Goal: Information Seeking & Learning: Learn about a topic

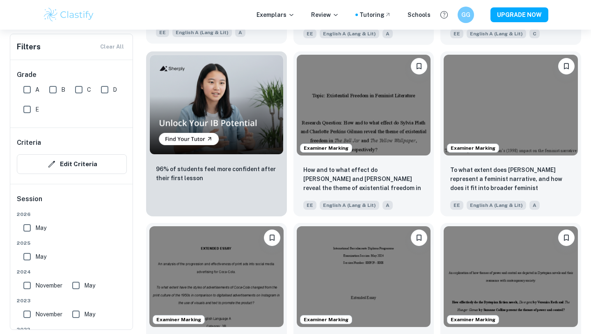
scroll to position [589, 0]
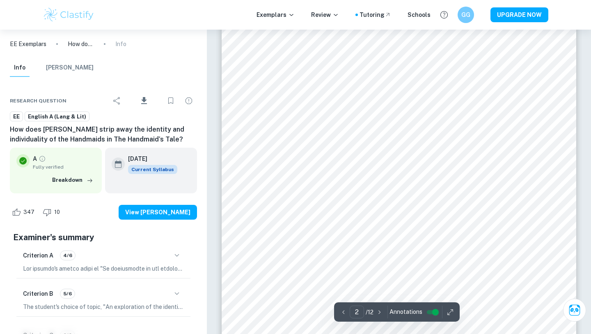
scroll to position [133, 0]
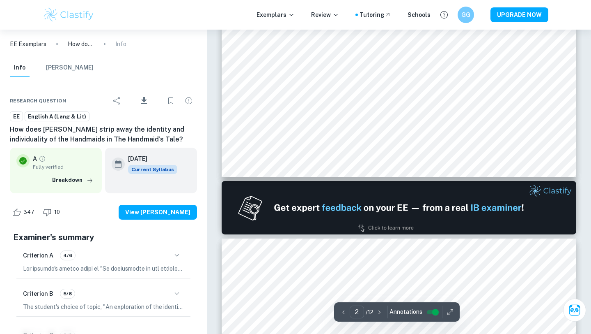
type input "1"
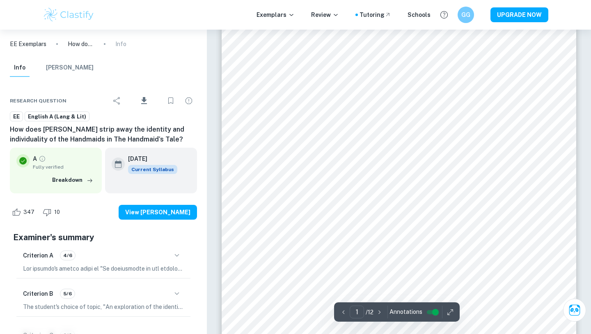
scroll to position [0, 0]
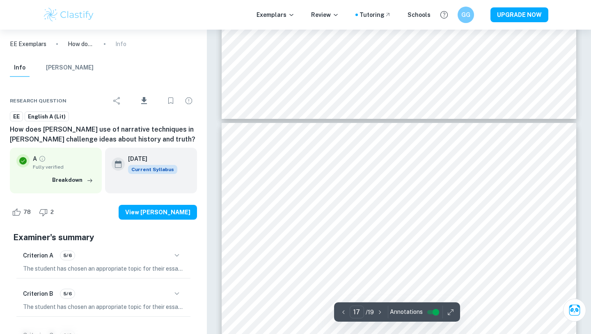
type input "16"
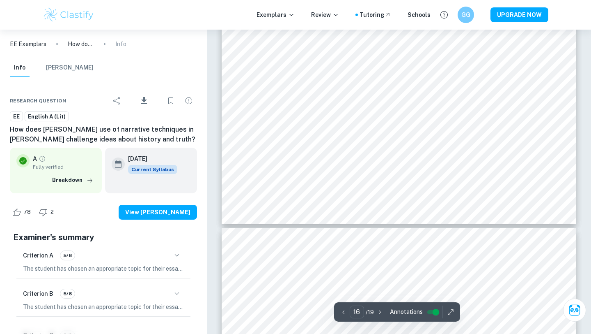
scroll to position [7339, 0]
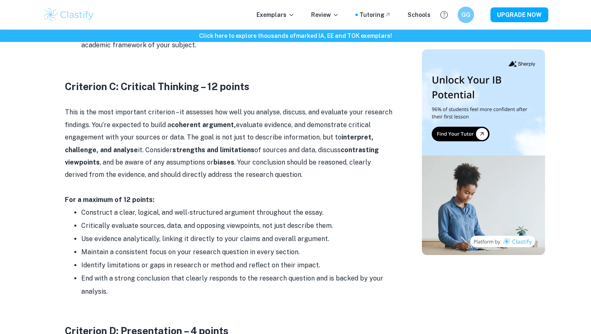
scroll to position [917, 0]
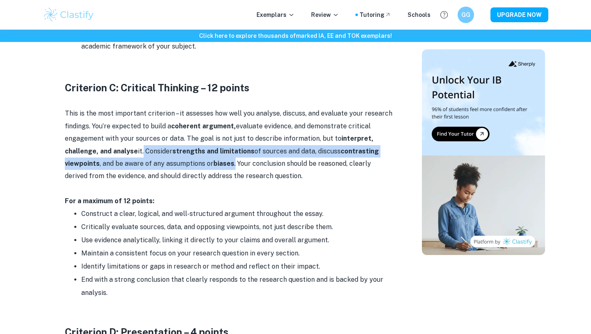
drag, startPoint x: 141, startPoint y: 149, endPoint x: 234, endPoint y: 163, distance: 93.6
click at [234, 163] on p "This is the most important criterion – it assesses how well you analyse, discus…" at bounding box center [229, 144] width 329 height 75
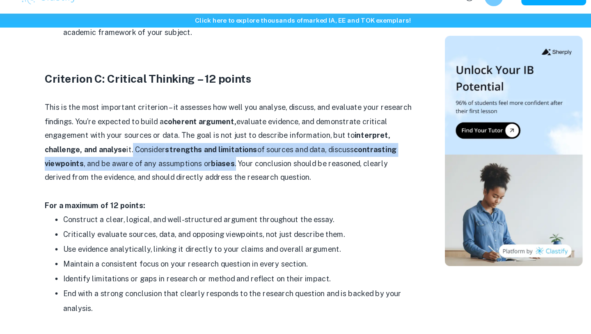
copy p ". Consider strengths and limitations of sources and data, discuss contrasting v…"
